Goal: Information Seeking & Learning: Learn about a topic

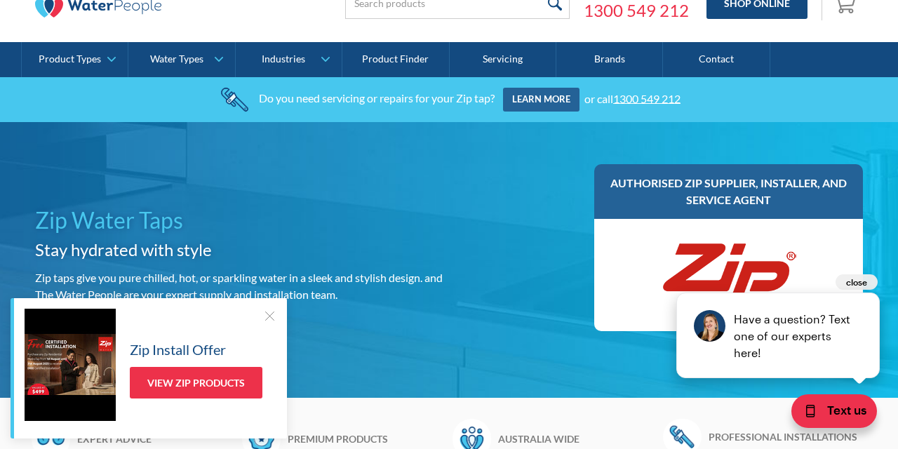
click at [857, 281] on button "close" at bounding box center [857, 281] width 42 height 15
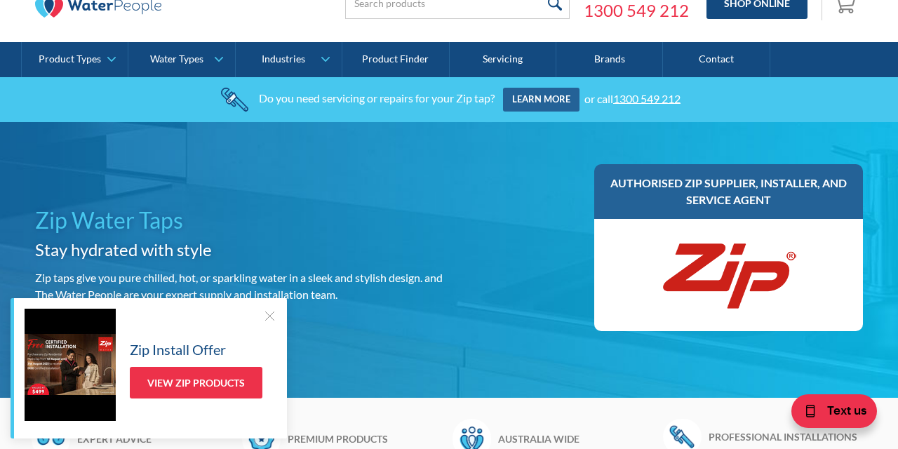
click at [278, 316] on div "Zip Install Offer View Zip Products" at bounding box center [149, 368] width 276 height 140
click at [269, 314] on div at bounding box center [269, 316] width 14 height 14
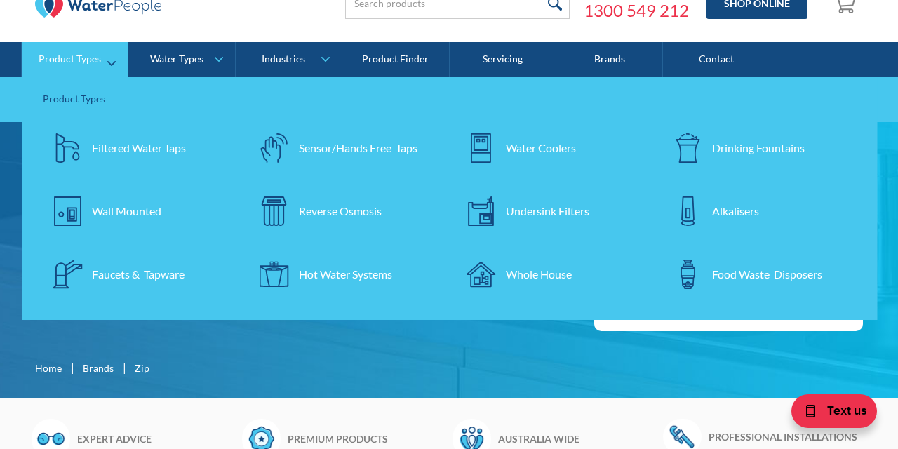
click at [107, 139] on link "Filtered Water Taps" at bounding box center [139, 147] width 193 height 49
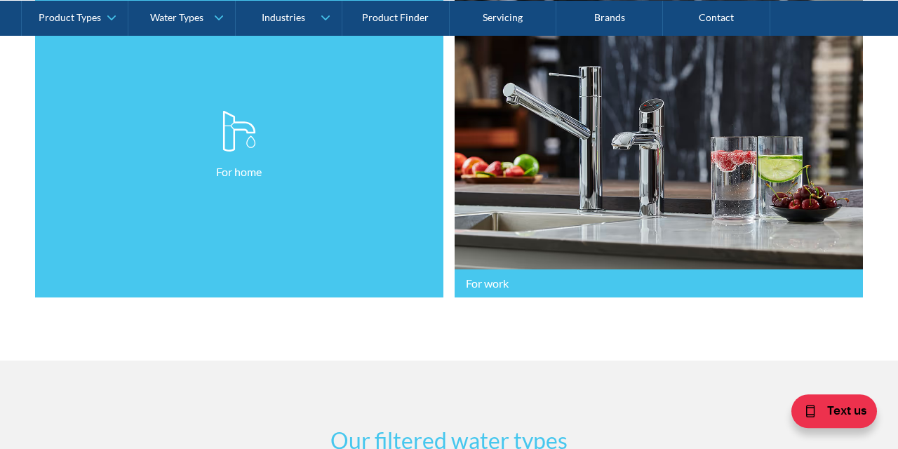
scroll to position [429, 0]
click at [331, 193] on link "For home" at bounding box center [239, 145] width 408 height 305
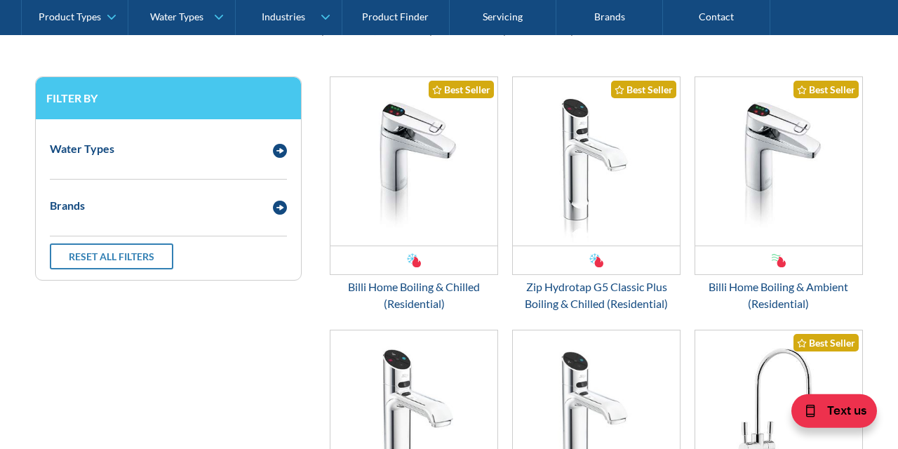
scroll to position [771, 0]
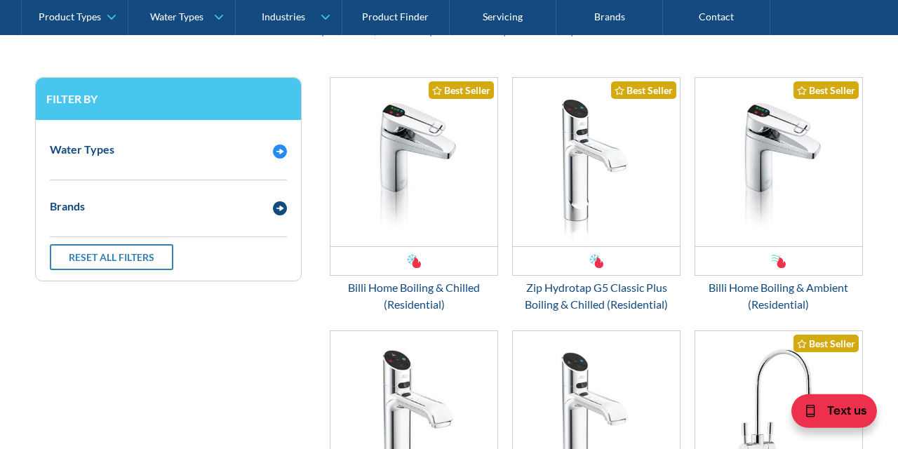
click at [285, 148] on img "Email Form 3" at bounding box center [280, 152] width 14 height 14
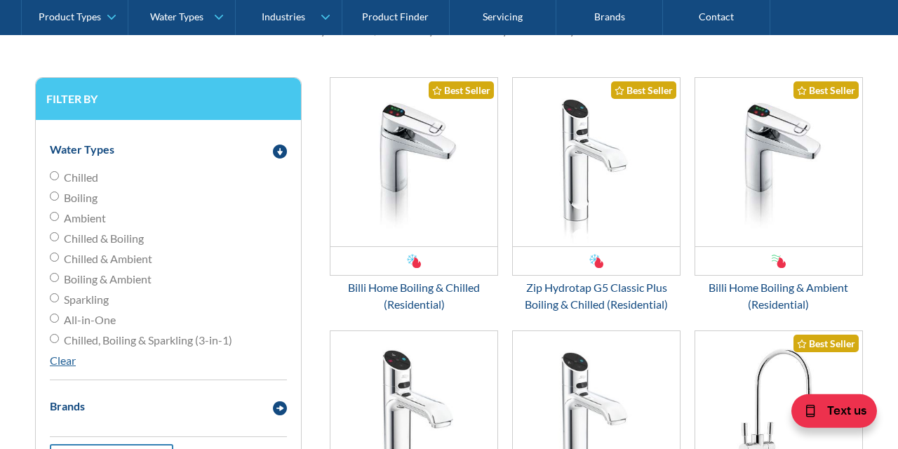
click at [58, 319] on input "All-in-One" at bounding box center [54, 318] width 9 height 9
radio input "true"
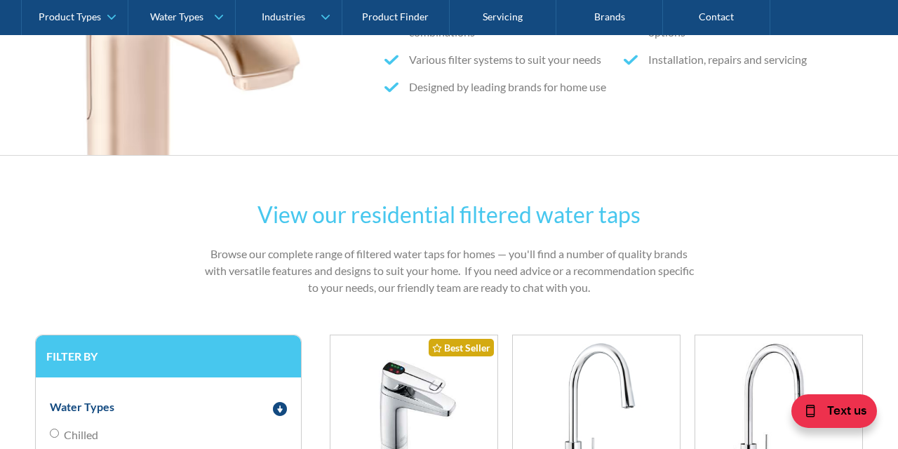
scroll to position [829, 0]
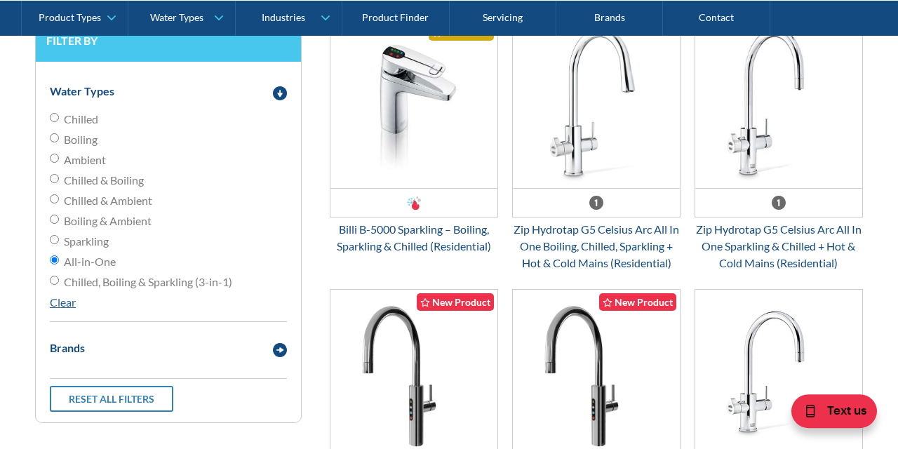
click at [57, 215] on input "Boiling & Ambient" at bounding box center [54, 219] width 9 height 9
radio input "true"
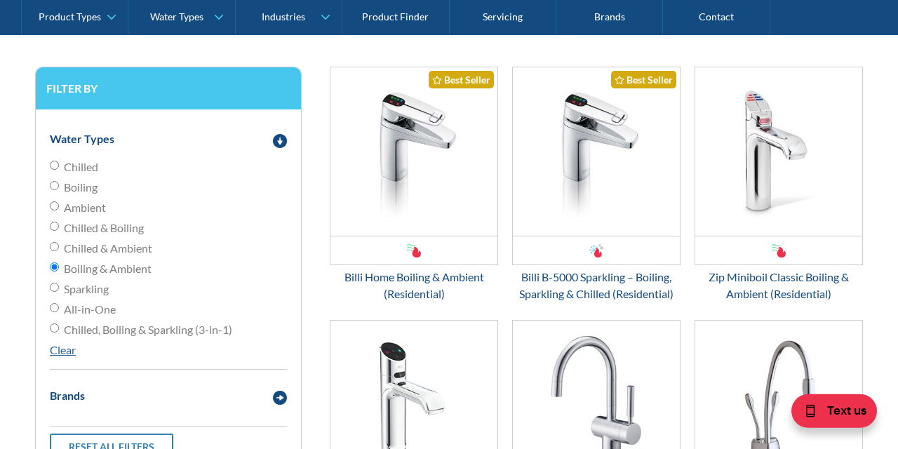
scroll to position [781, 0]
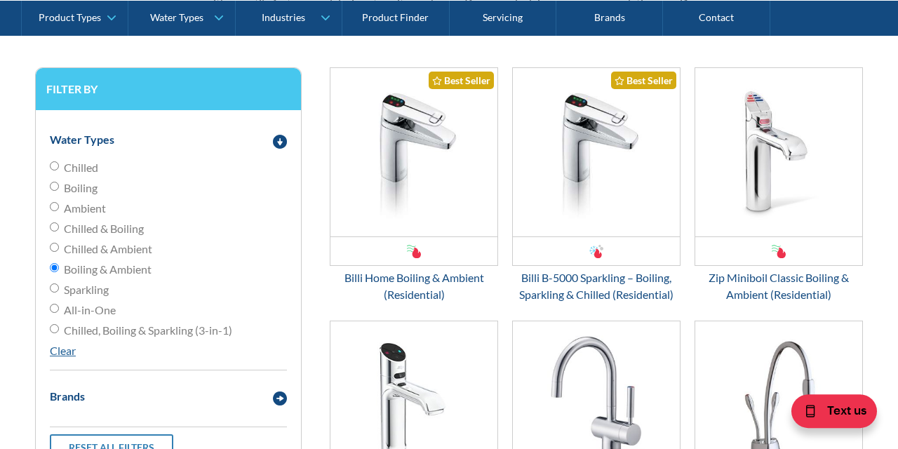
click at [85, 183] on span "Boiling" at bounding box center [81, 188] width 34 height 17
click at [59, 183] on input "Boiling" at bounding box center [54, 186] width 9 height 9
radio input "true"
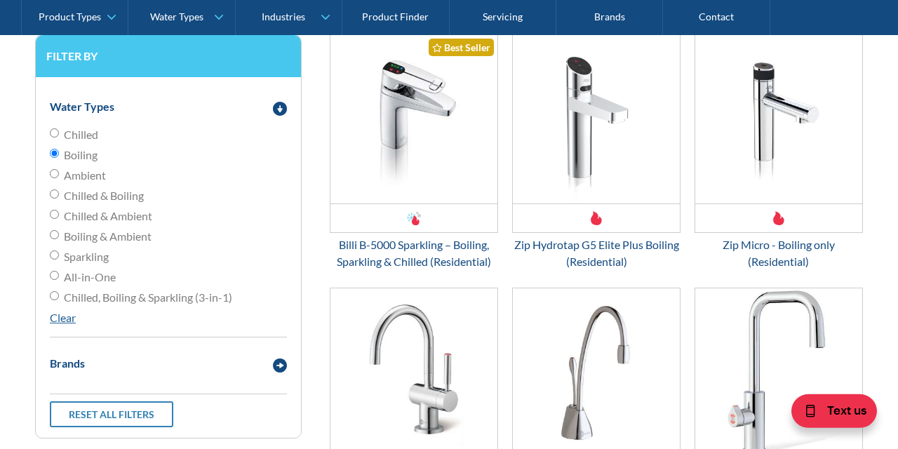
scroll to position [814, 0]
click at [58, 273] on input "All-in-One" at bounding box center [54, 275] width 9 height 9
radio input "true"
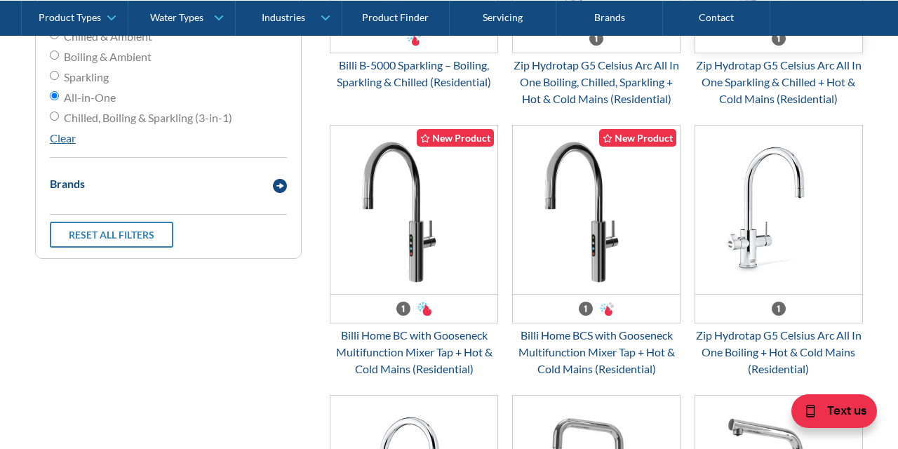
scroll to position [994, 0]
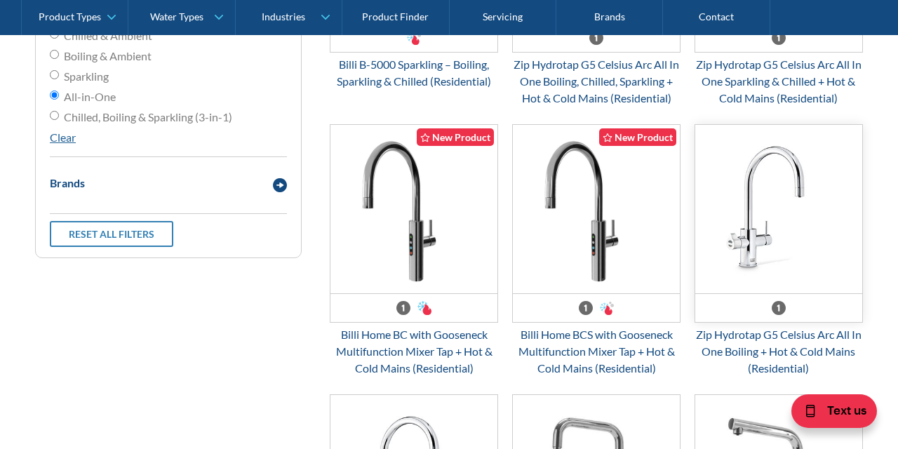
click at [783, 169] on img "Email Form 3" at bounding box center [778, 209] width 167 height 168
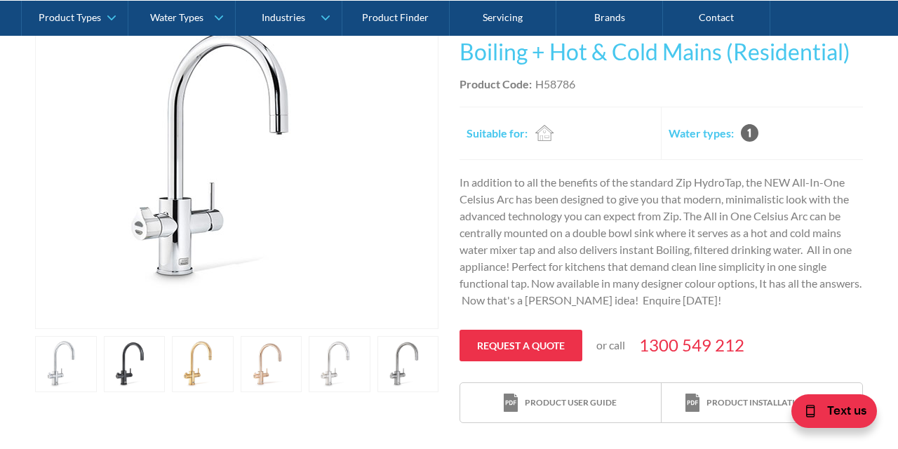
scroll to position [331, 0]
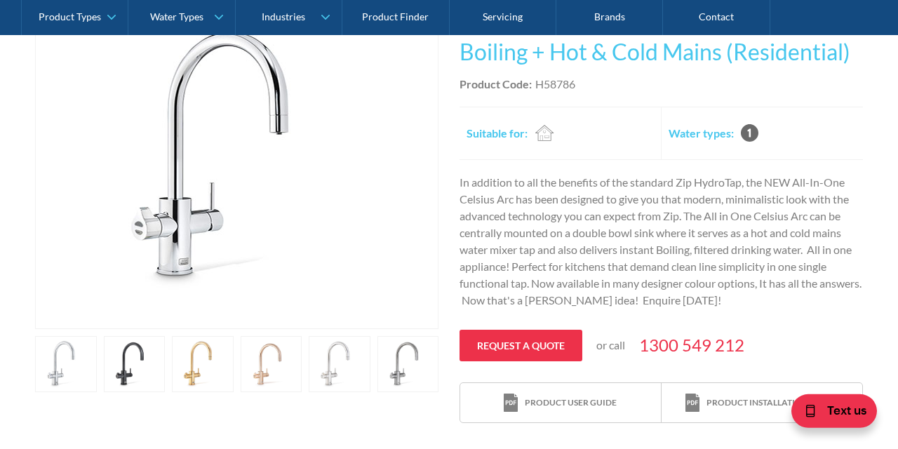
click at [97, 359] on link "open lightbox" at bounding box center [66, 364] width 62 height 56
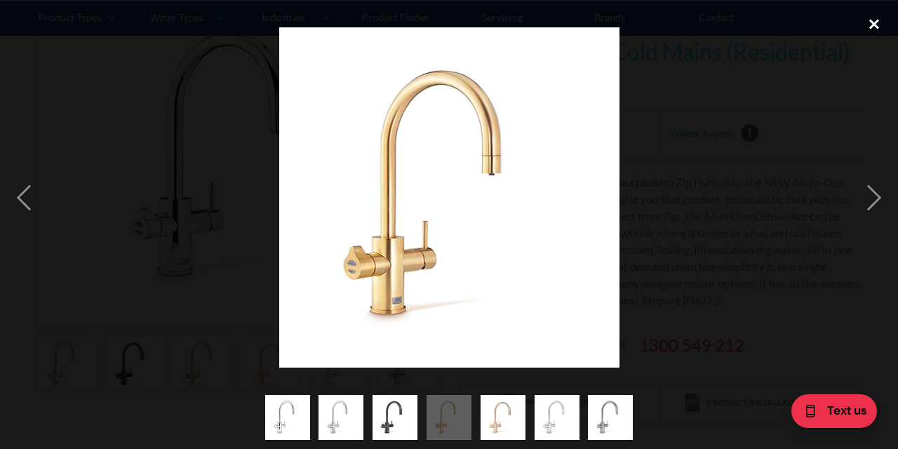
click at [874, 22] on div "close lightbox" at bounding box center [874, 24] width 48 height 31
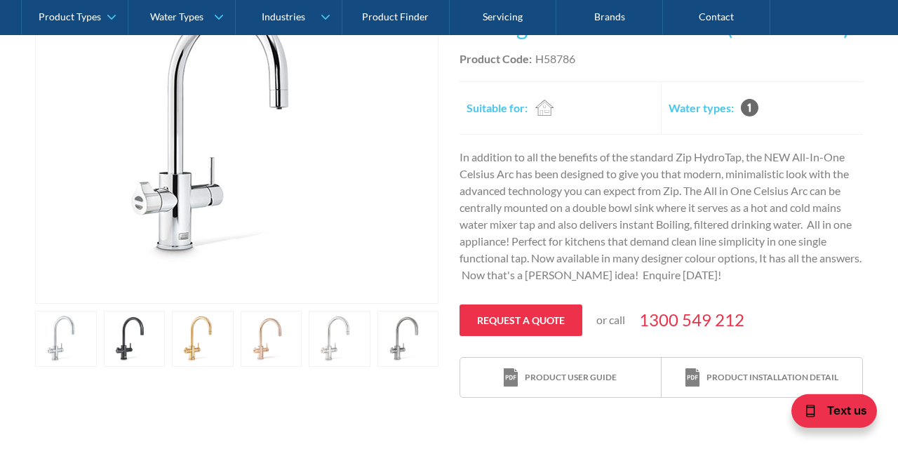
scroll to position [358, 0]
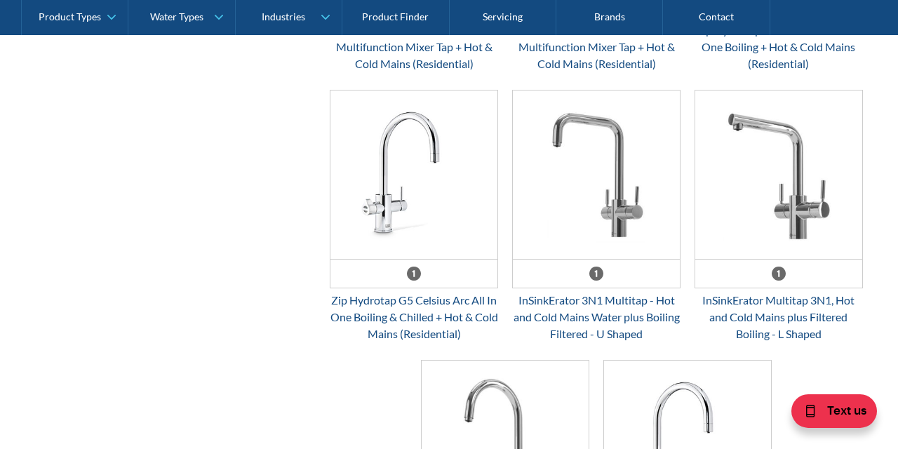
scroll to position [1300, 0]
